Goal: Find specific page/section: Find specific page/section

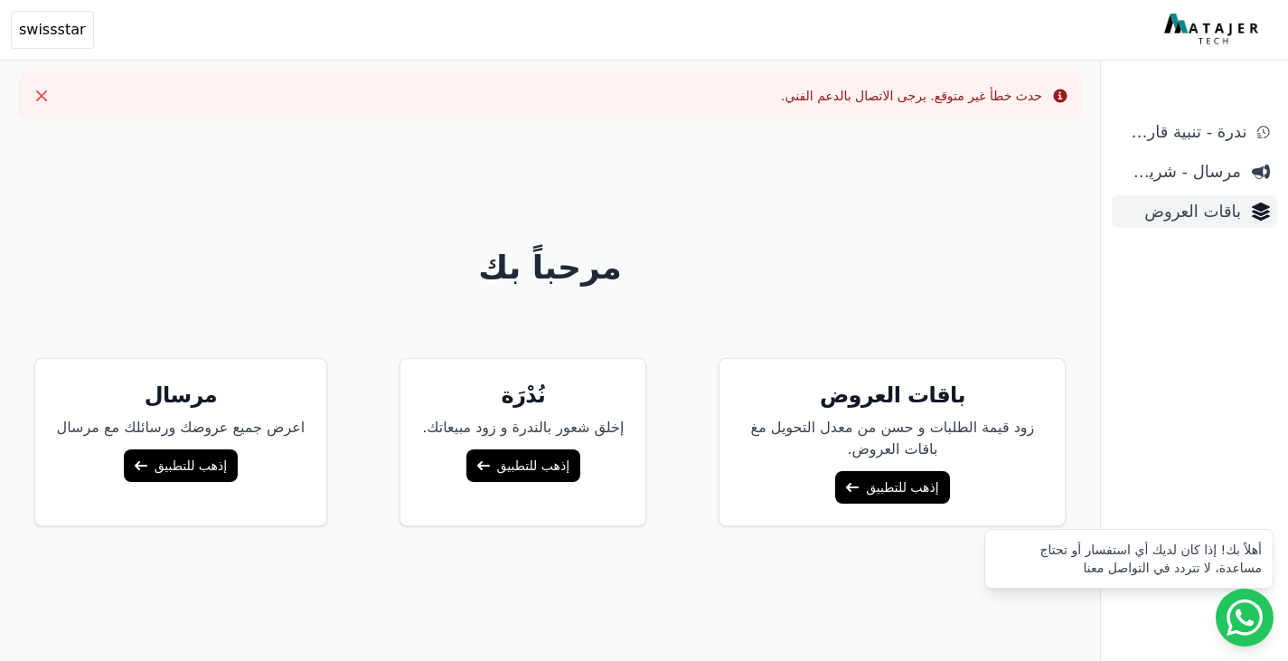
click at [1157, 210] on span "باقات العروض" at bounding box center [1180, 211] width 122 height 25
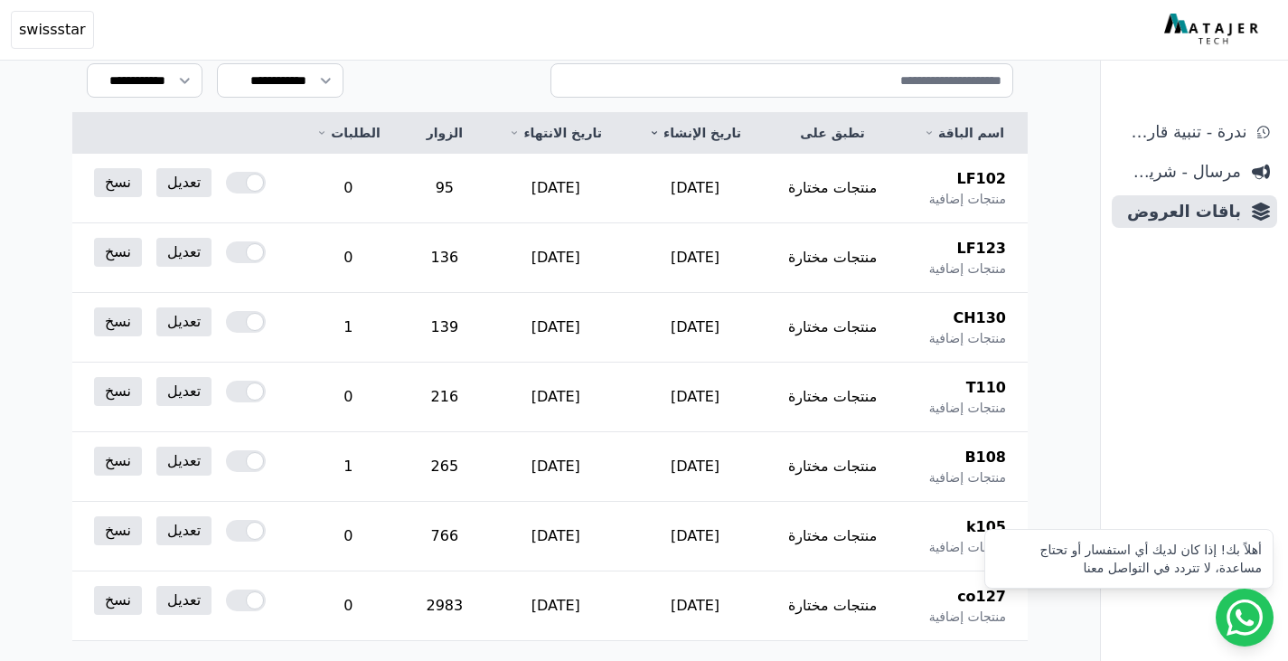
scroll to position [242, 0]
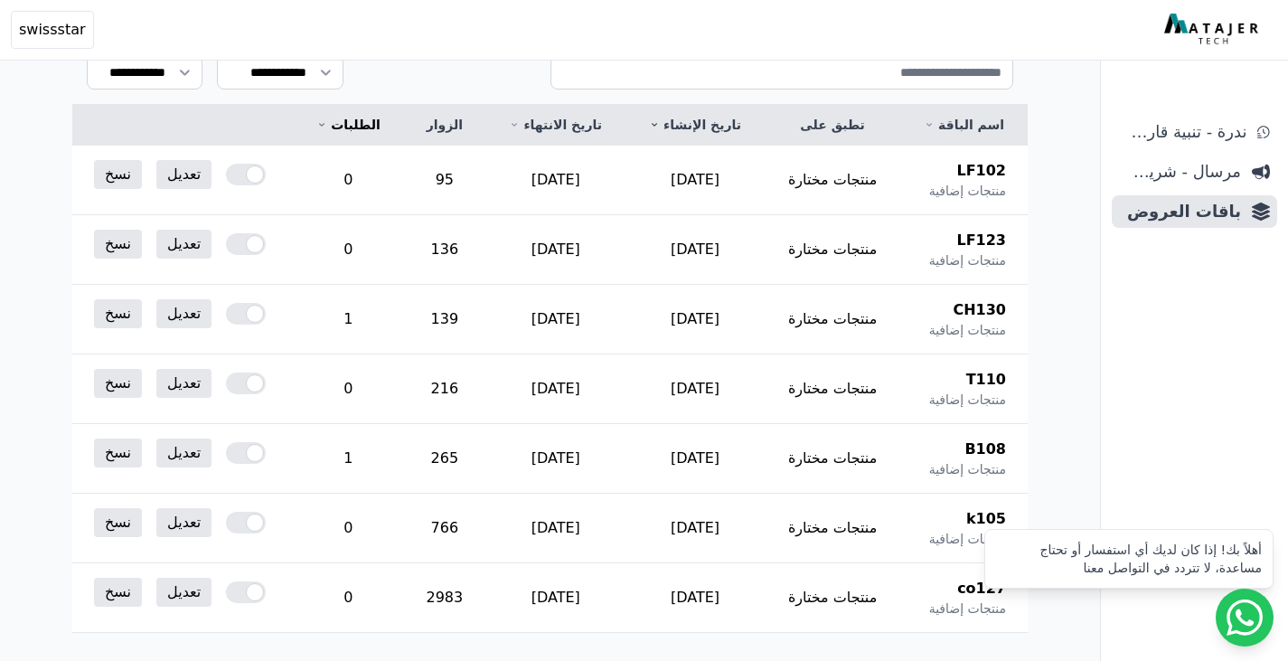
click at [351, 133] on link "الطلبات" at bounding box center [348, 125] width 67 height 18
click at [973, 247] on span "CH130" at bounding box center [978, 241] width 53 height 22
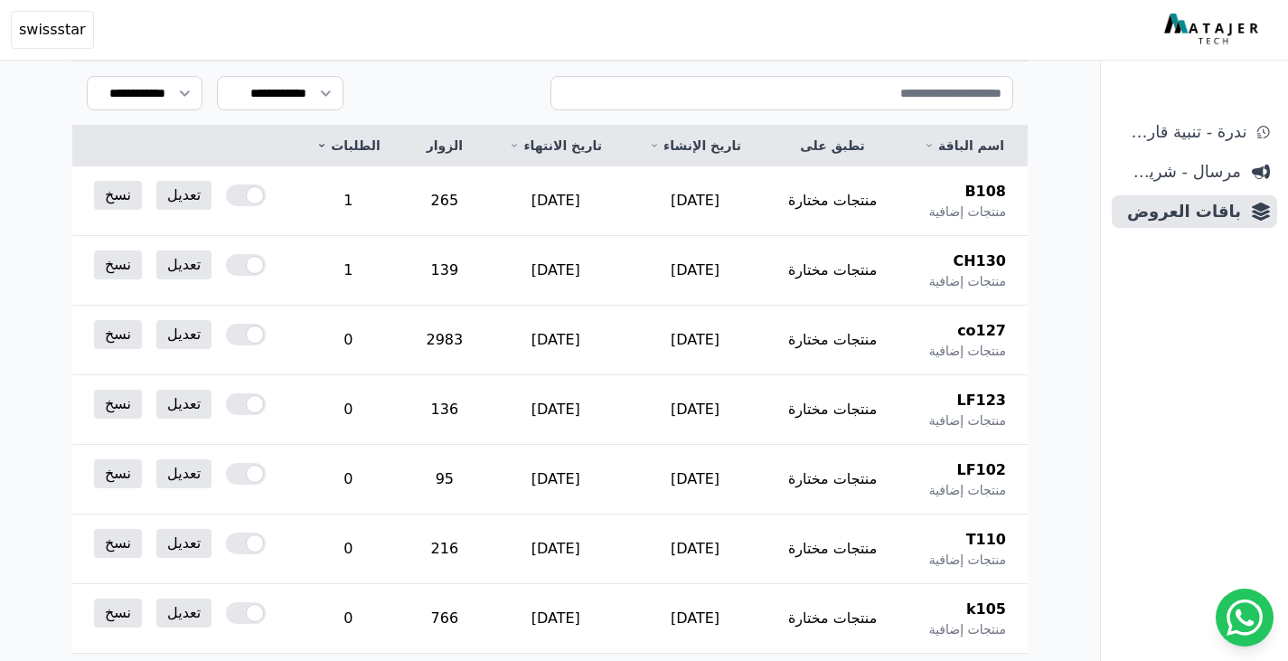
scroll to position [234, 0]
